Goal: Check status: Check status

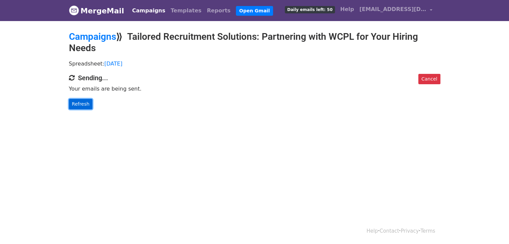
click at [78, 106] on link "Refresh" at bounding box center [81, 104] width 24 height 10
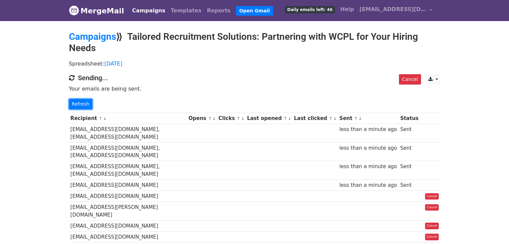
click at [78, 106] on link "Refresh" at bounding box center [81, 104] width 24 height 10
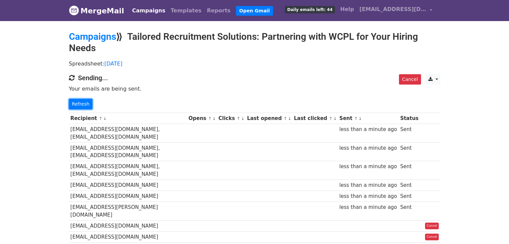
click at [78, 106] on link "Refresh" at bounding box center [81, 104] width 24 height 10
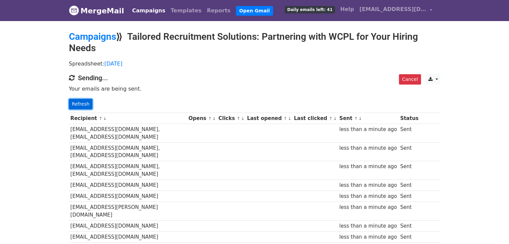
click at [73, 102] on link "Refresh" at bounding box center [81, 104] width 24 height 10
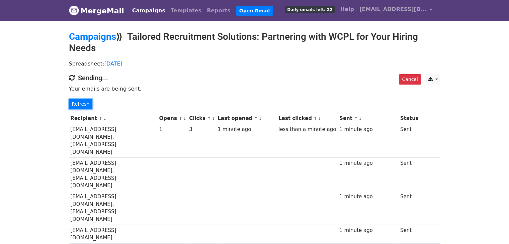
click at [73, 102] on link "Refresh" at bounding box center [81, 104] width 24 height 10
click at [80, 102] on link "Refresh" at bounding box center [81, 104] width 24 height 10
